Goal: Information Seeking & Learning: Learn about a topic

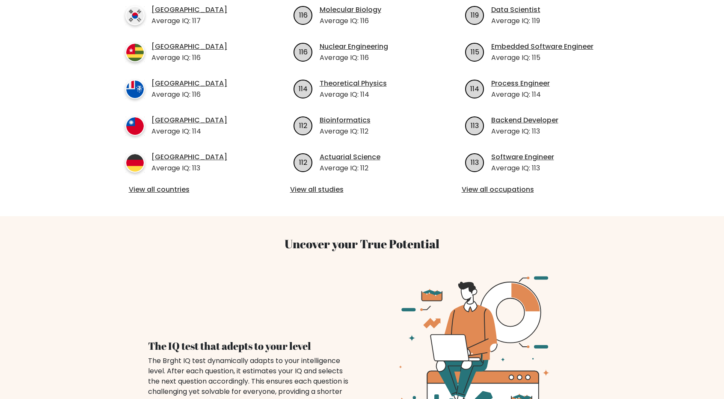
scroll to position [356, 0]
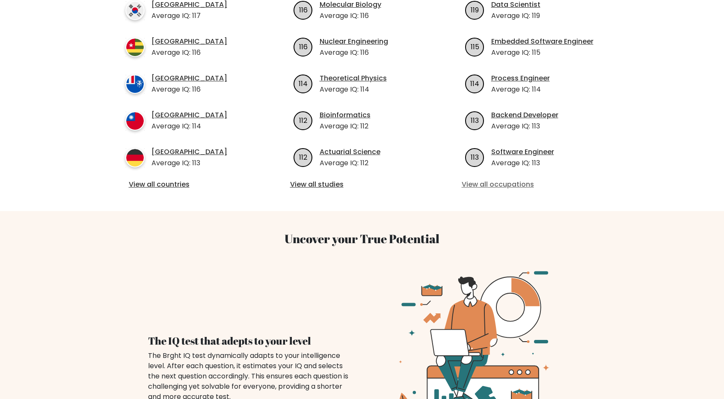
click at [513, 179] on link "View all occupations" at bounding box center [534, 184] width 144 height 10
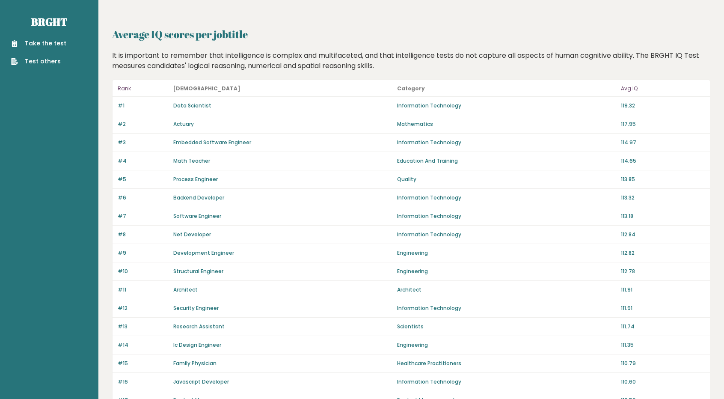
click at [428, 213] on p "Information Technology" at bounding box center [506, 216] width 219 height 8
click at [425, 215] on p "Information Technology" at bounding box center [506, 216] width 219 height 8
click at [422, 214] on p "Information Technology" at bounding box center [506, 216] width 219 height 8
click at [194, 212] on link "Software Engineer" at bounding box center [197, 215] width 48 height 7
click at [187, 182] on p "Process Engineer" at bounding box center [195, 179] width 44 height 8
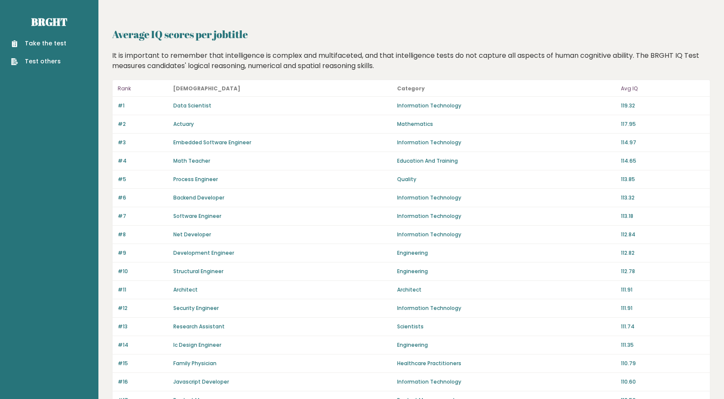
click at [187, 178] on link "Process Engineer" at bounding box center [195, 178] width 44 height 7
click at [189, 195] on link "Backend Developer" at bounding box center [198, 197] width 51 height 7
click at [353, 189] on div "#6 Backend Developer Information Technology 113.32" at bounding box center [411, 198] width 597 height 18
click at [424, 199] on p "Information Technology" at bounding box center [506, 198] width 219 height 8
click at [178, 194] on link "Backend Developer" at bounding box center [198, 197] width 51 height 7
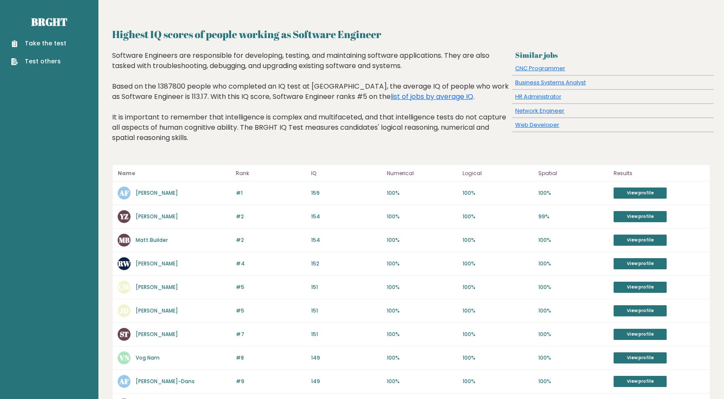
click at [178, 264] on link "[PERSON_NAME]" at bounding box center [157, 263] width 42 height 7
click at [160, 197] on div "AF [PERSON_NAME]" at bounding box center [174, 193] width 113 height 13
click at [157, 192] on link "Alfredo Ferrer M" at bounding box center [157, 192] width 42 height 7
click at [140, 213] on p "[PERSON_NAME]" at bounding box center [157, 217] width 42 height 8
click at [149, 217] on link "[PERSON_NAME]" at bounding box center [157, 216] width 42 height 7
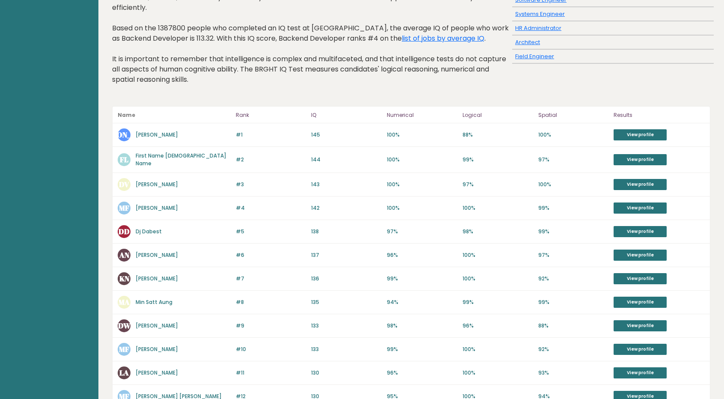
scroll to position [71, 0]
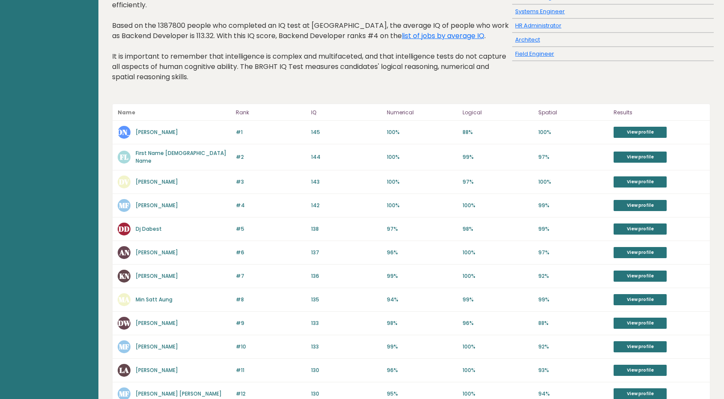
click at [336, 209] on div "#4 [PERSON_NAME] F 143 #4 142 100% 100% 99% View profile" at bounding box center [411, 206] width 597 height 24
click at [164, 203] on link "[PERSON_NAME]" at bounding box center [157, 205] width 42 height 7
click at [143, 202] on link "[PERSON_NAME]" at bounding box center [157, 205] width 42 height 7
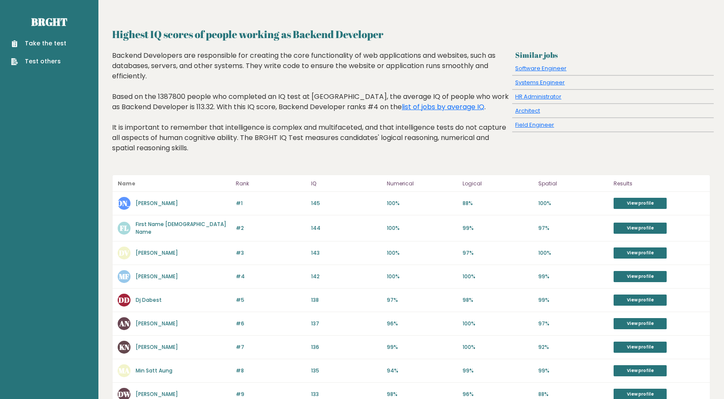
click at [175, 273] on link "Muhamad Rizal F" at bounding box center [157, 276] width 42 height 7
